Goal: Information Seeking & Learning: Learn about a topic

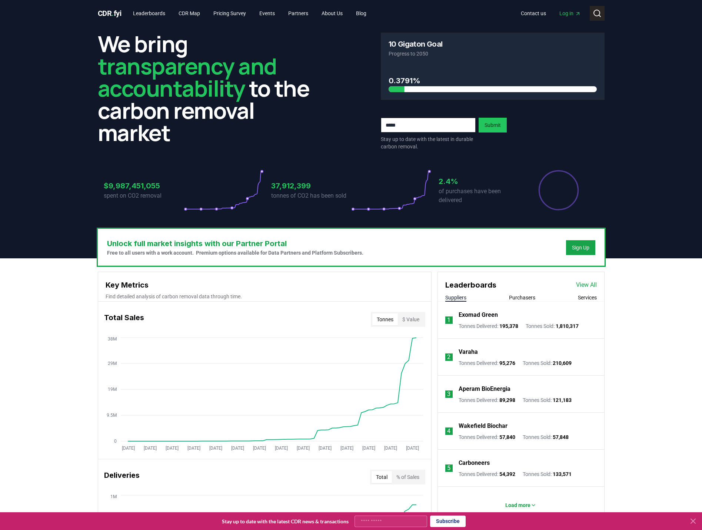
click at [597, 10] on circle at bounding box center [597, 13] width 6 height 6
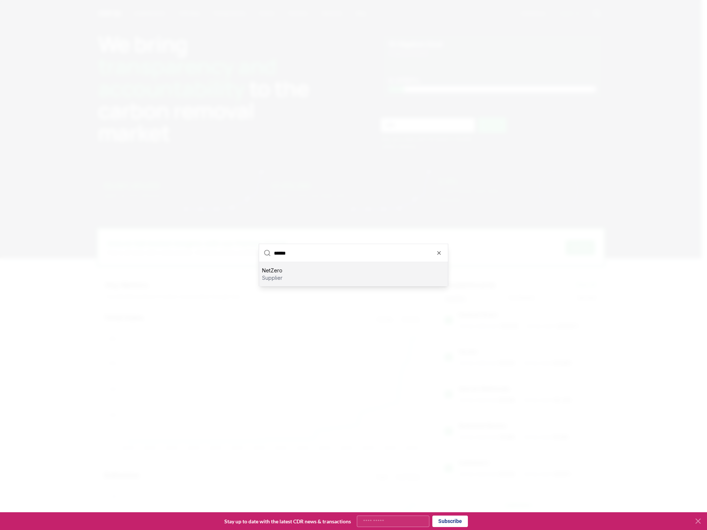
type input "*******"
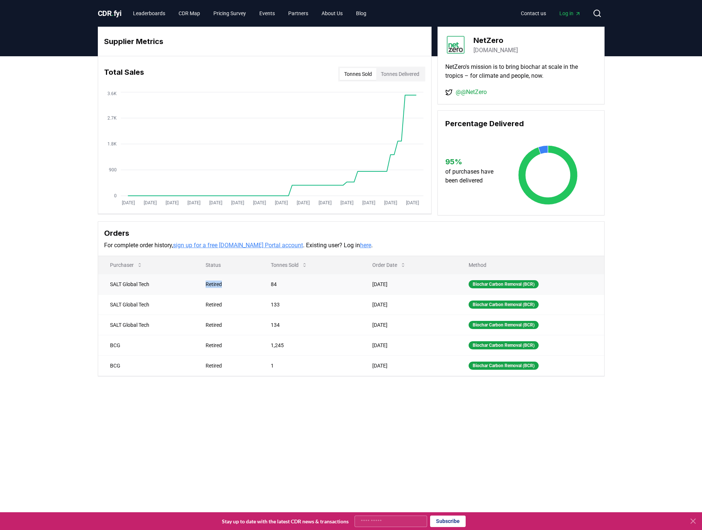
drag, startPoint x: 201, startPoint y: 286, endPoint x: 224, endPoint y: 285, distance: 23.0
click at [224, 285] on td "Retired" at bounding box center [226, 284] width 65 height 20
click at [224, 285] on div "Retired" at bounding box center [229, 284] width 47 height 7
drag, startPoint x: 202, startPoint y: 281, endPoint x: 221, endPoint y: 283, distance: 19.3
click at [221, 283] on td "Retired" at bounding box center [226, 284] width 65 height 20
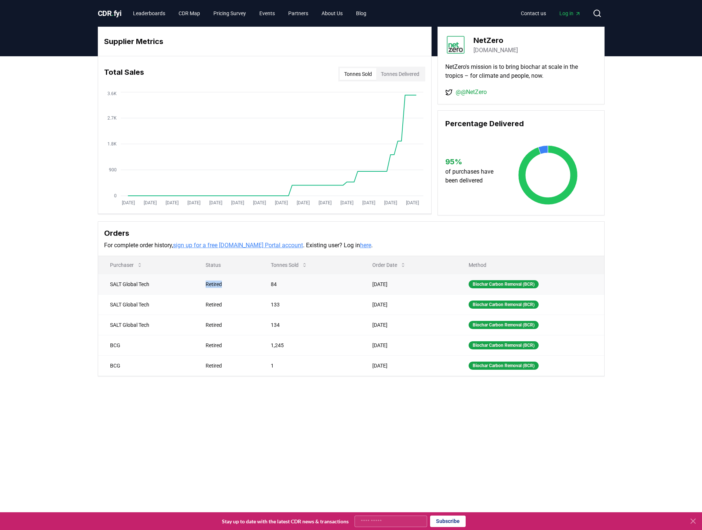
copy div "Retired"
click at [293, 424] on main "Supplier Metrics Total Sales Tonnes Sold Tonnes Delivered [DATE] [DATE] [DATE] …" at bounding box center [351, 321] width 702 height 530
click at [667, 314] on div "Supplier Metrics Total Sales Tonnes Sold Tonnes Delivered [DATE] [DATE] [DATE] …" at bounding box center [351, 231] width 702 height 350
click at [274, 246] on link "sign up for a free [DOMAIN_NAME] Portal account" at bounding box center [238, 245] width 130 height 7
click at [640, 116] on div "Supplier Metrics Total Sales Tonnes Sold Tonnes Delivered [DATE] [DATE] [DATE] …" at bounding box center [351, 231] width 702 height 350
